Goal: Information Seeking & Learning: Learn about a topic

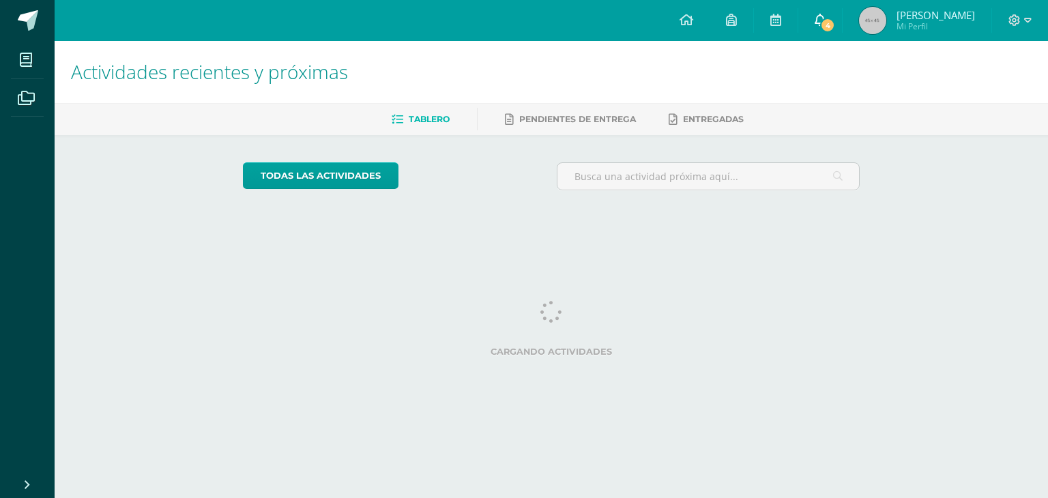
click at [835, 20] on span "4" at bounding box center [827, 25] width 15 height 15
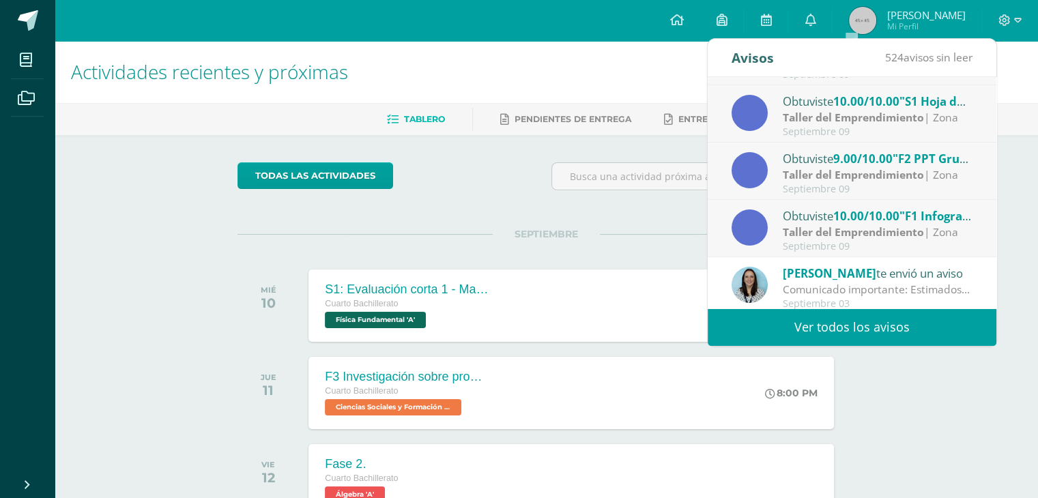
scroll to position [40, 0]
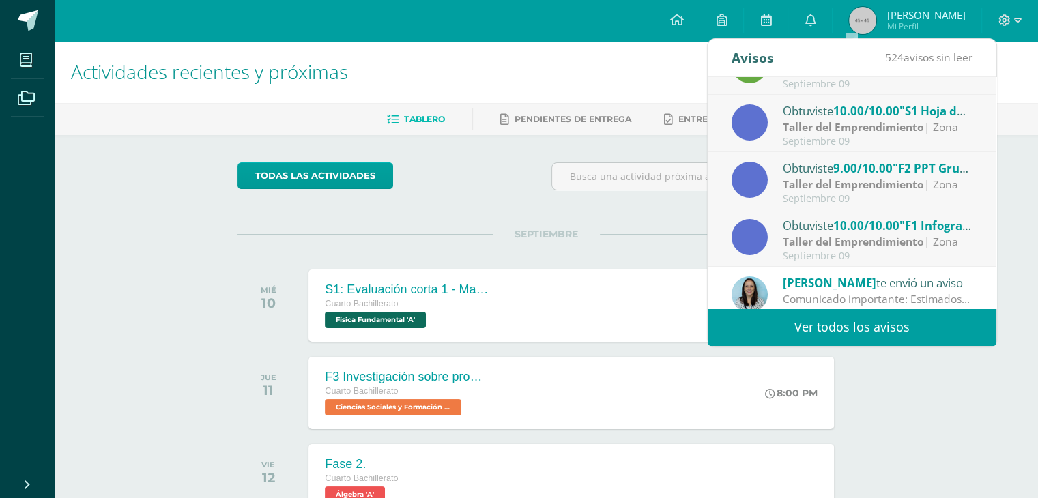
click at [570, 217] on div "todas las Actividades No tienes actividades Échale un vistazo a los demás perío…" at bounding box center [546, 499] width 672 height 729
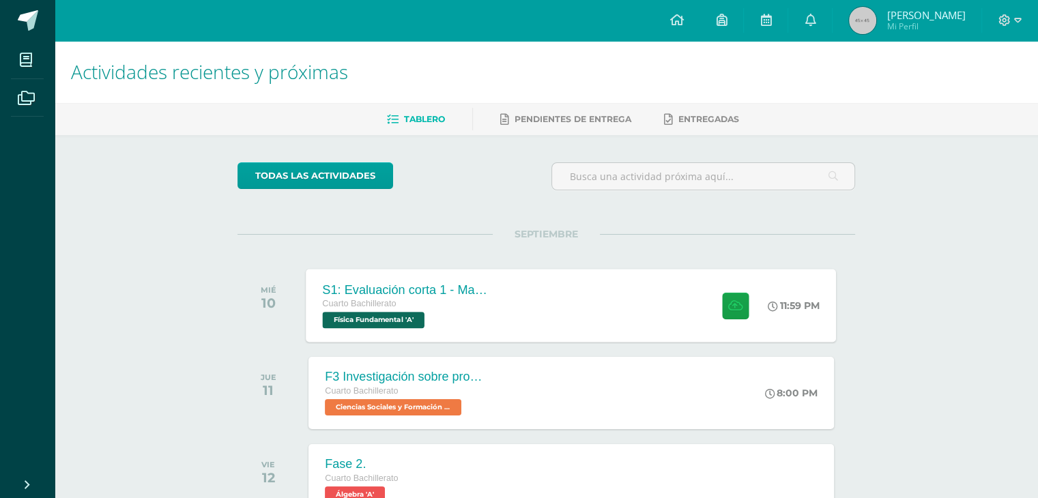
click at [424, 317] on span "Física Fundamental 'A'" at bounding box center [374, 320] width 102 height 16
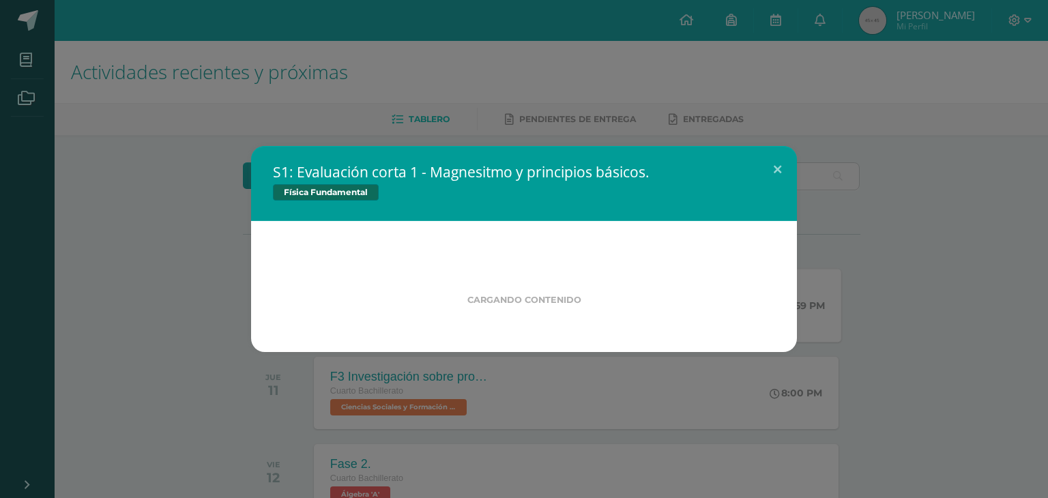
click at [426, 317] on div "Cargando contenido" at bounding box center [524, 286] width 546 height 131
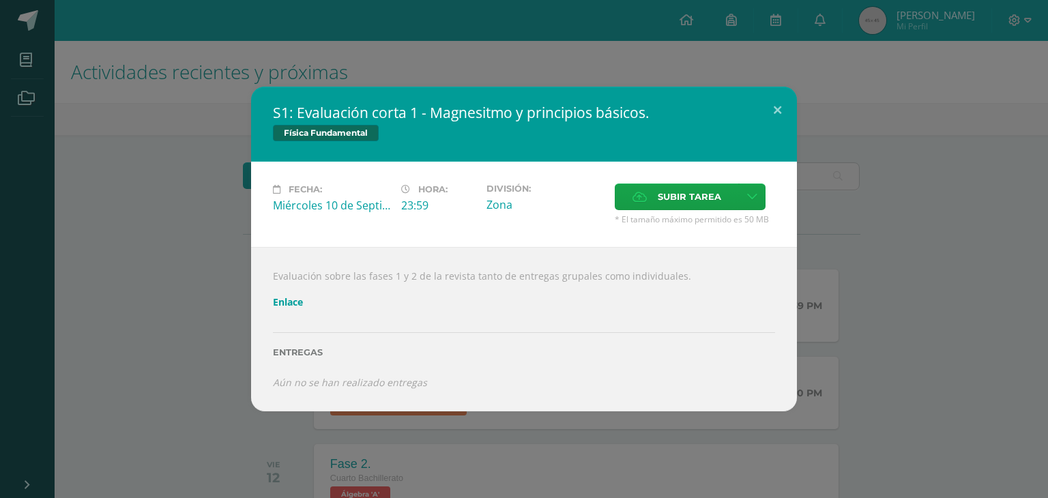
click at [296, 307] on link "Enlace" at bounding box center [288, 301] width 30 height 13
click at [772, 106] on button at bounding box center [777, 110] width 39 height 46
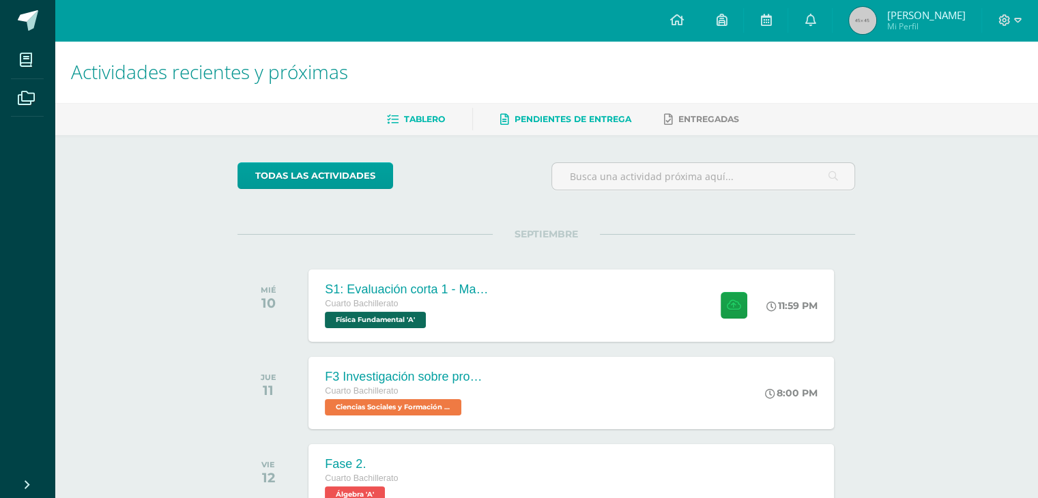
click at [528, 126] on link "Pendientes de entrega" at bounding box center [565, 119] width 131 height 22
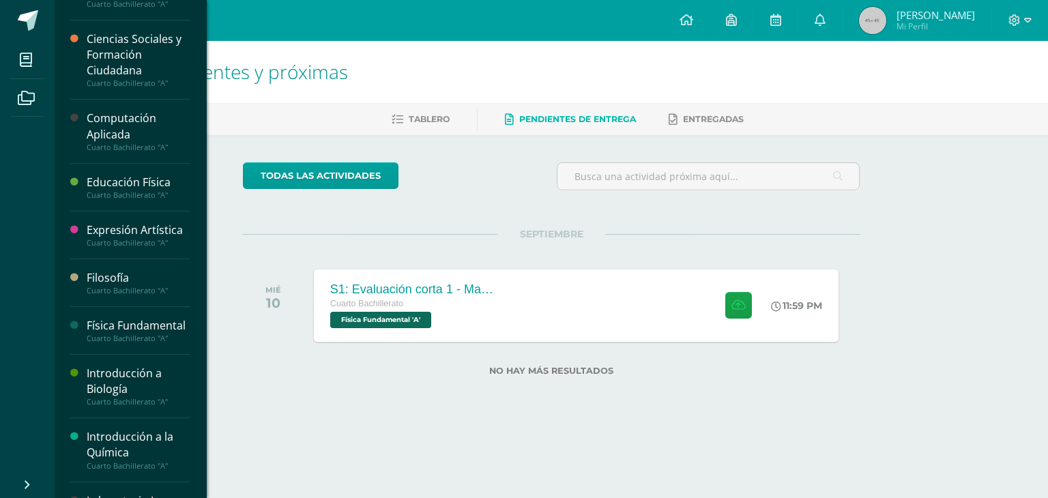
scroll to position [27, 0]
click at [116, 126] on div "Computación Aplicada" at bounding box center [139, 126] width 104 height 31
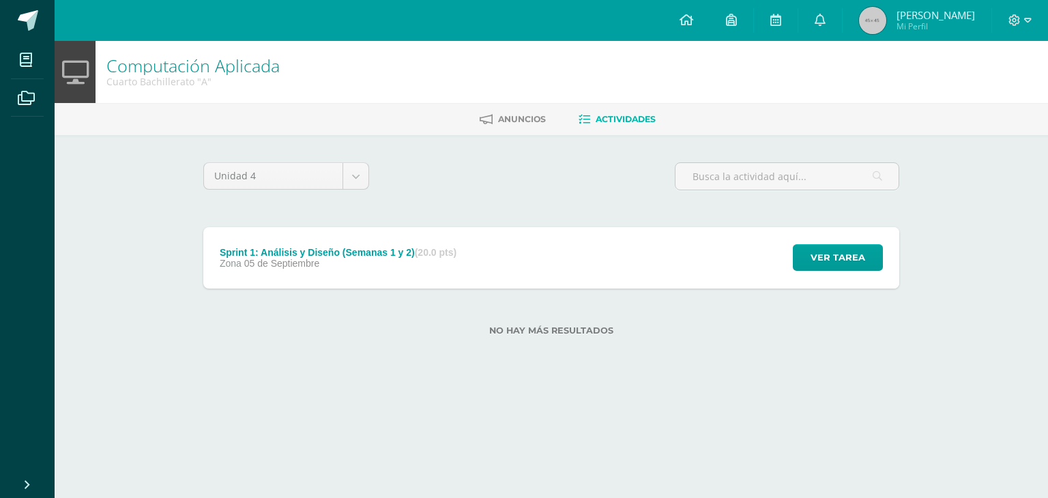
click at [388, 276] on div "Sprint 1: Análisis y Diseño (Semanas 1 y 2) (20.0 pts) Zona 05 de Septiembre" at bounding box center [338, 257] width 270 height 61
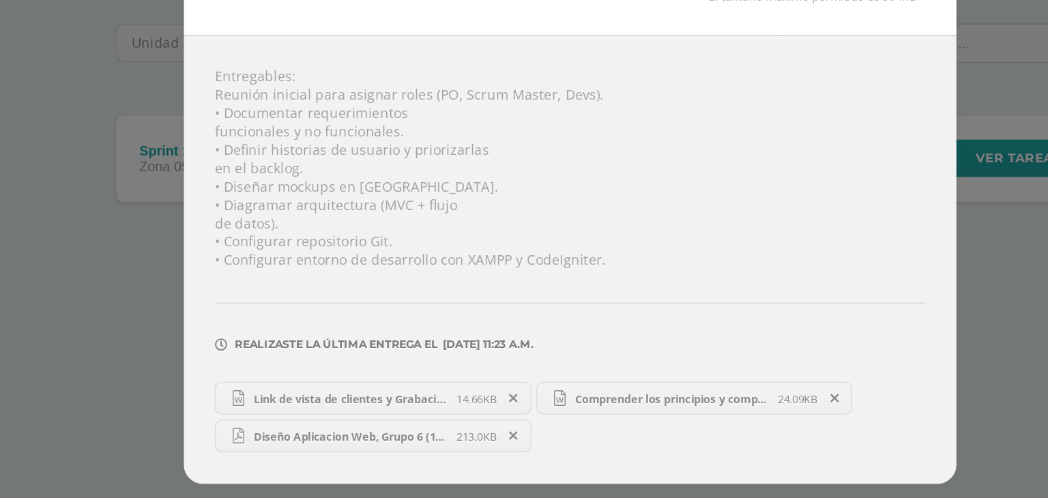
click at [374, 453] on span "Diseño Aplicacion Web, Grupo 6 (1).pdf" at bounding box center [369, 454] width 150 height 10
click at [390, 429] on span "Link de vista de clientes y Grabacion.docx" at bounding box center [369, 427] width 150 height 10
click at [577, 423] on span "Comprender los principios y componentes de SCRUM (1).docx" at bounding box center [596, 427] width 150 height 10
